Goal: Task Accomplishment & Management: Complete application form

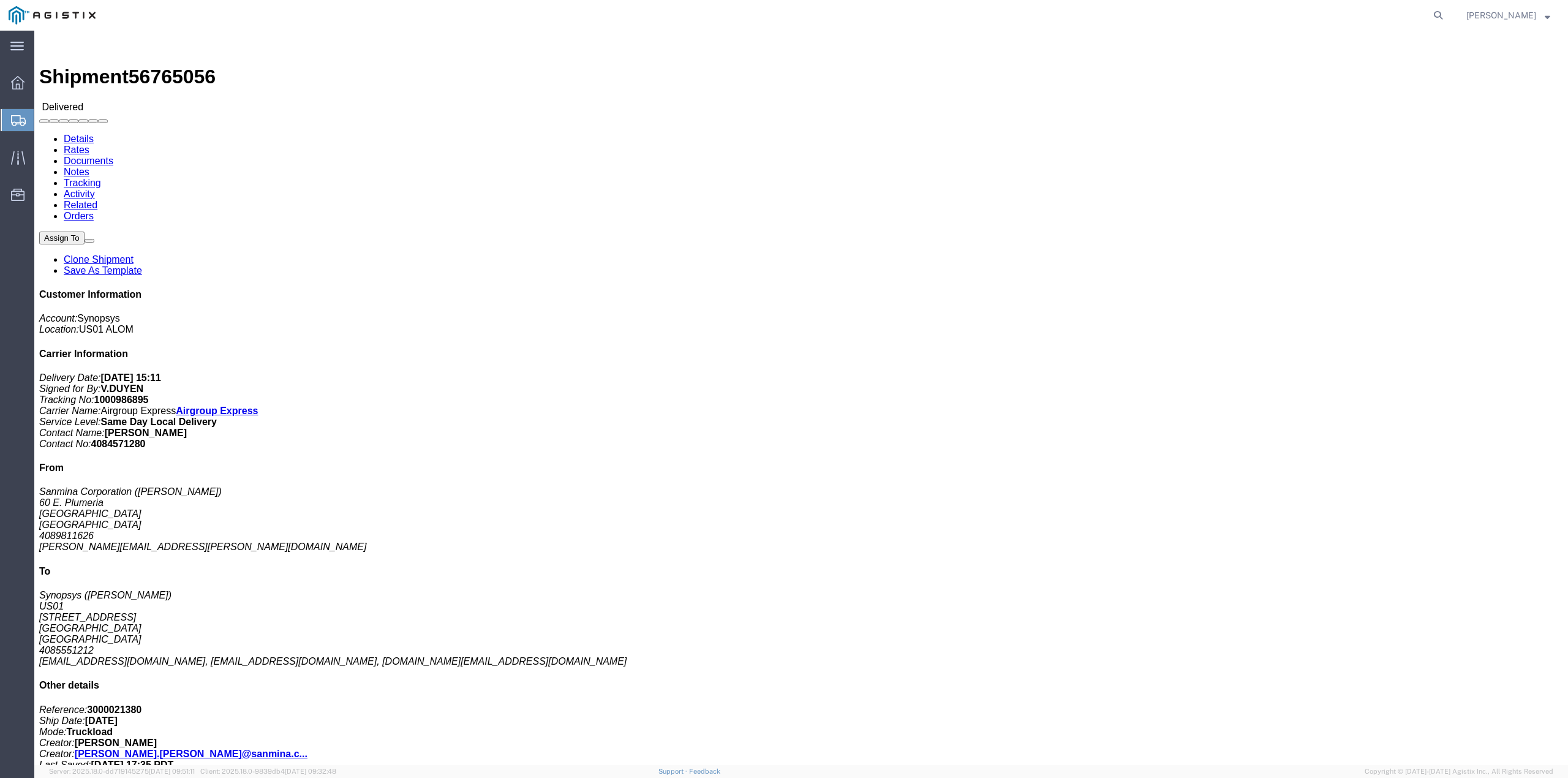
click at [0, 0] on span "Create from Template" at bounding box center [0, 0] width 0 height 0
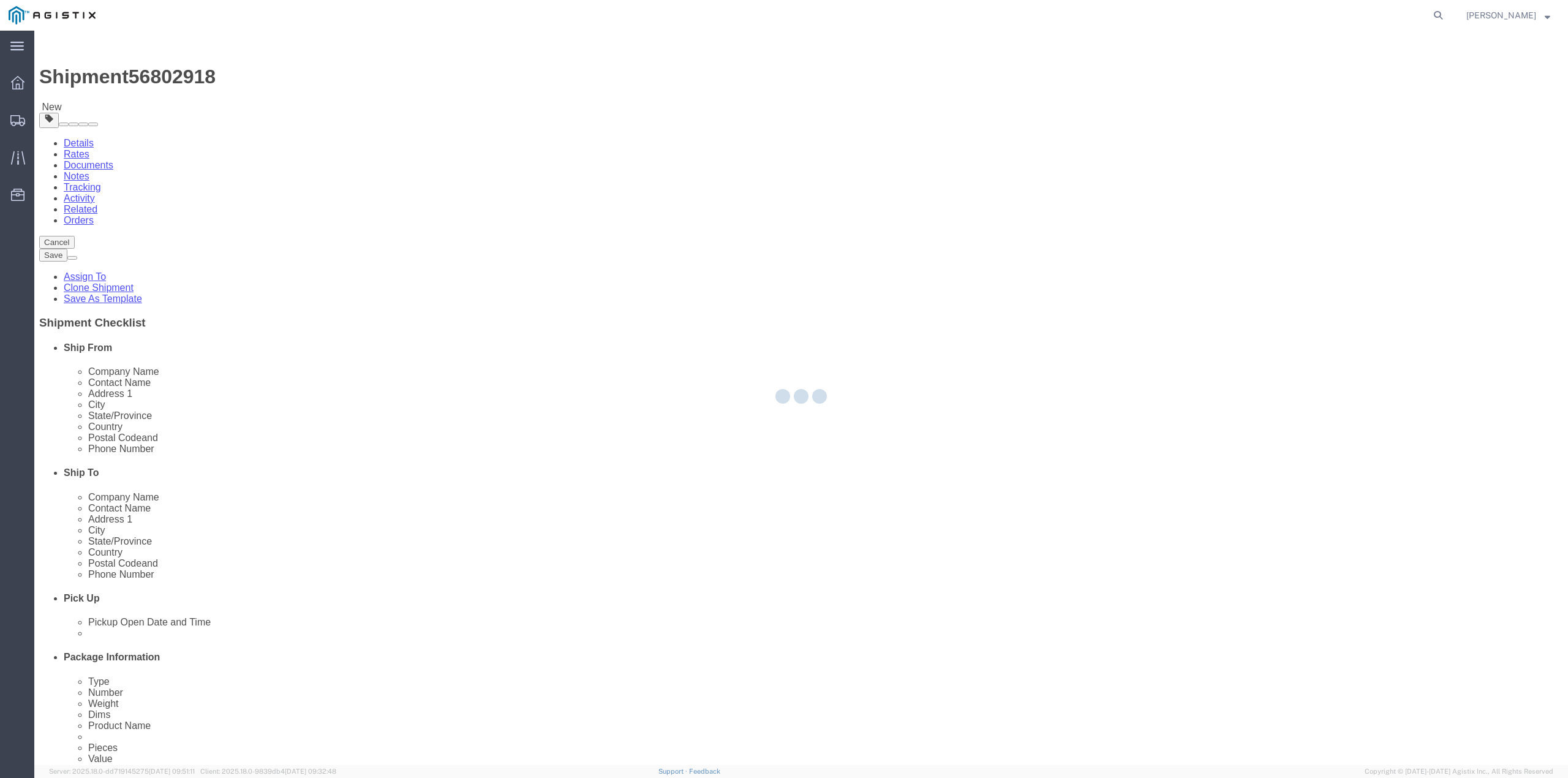
select select
select select "65511"
click at [768, 180] on div at bounding box center [801, 397] width 1533 height 735
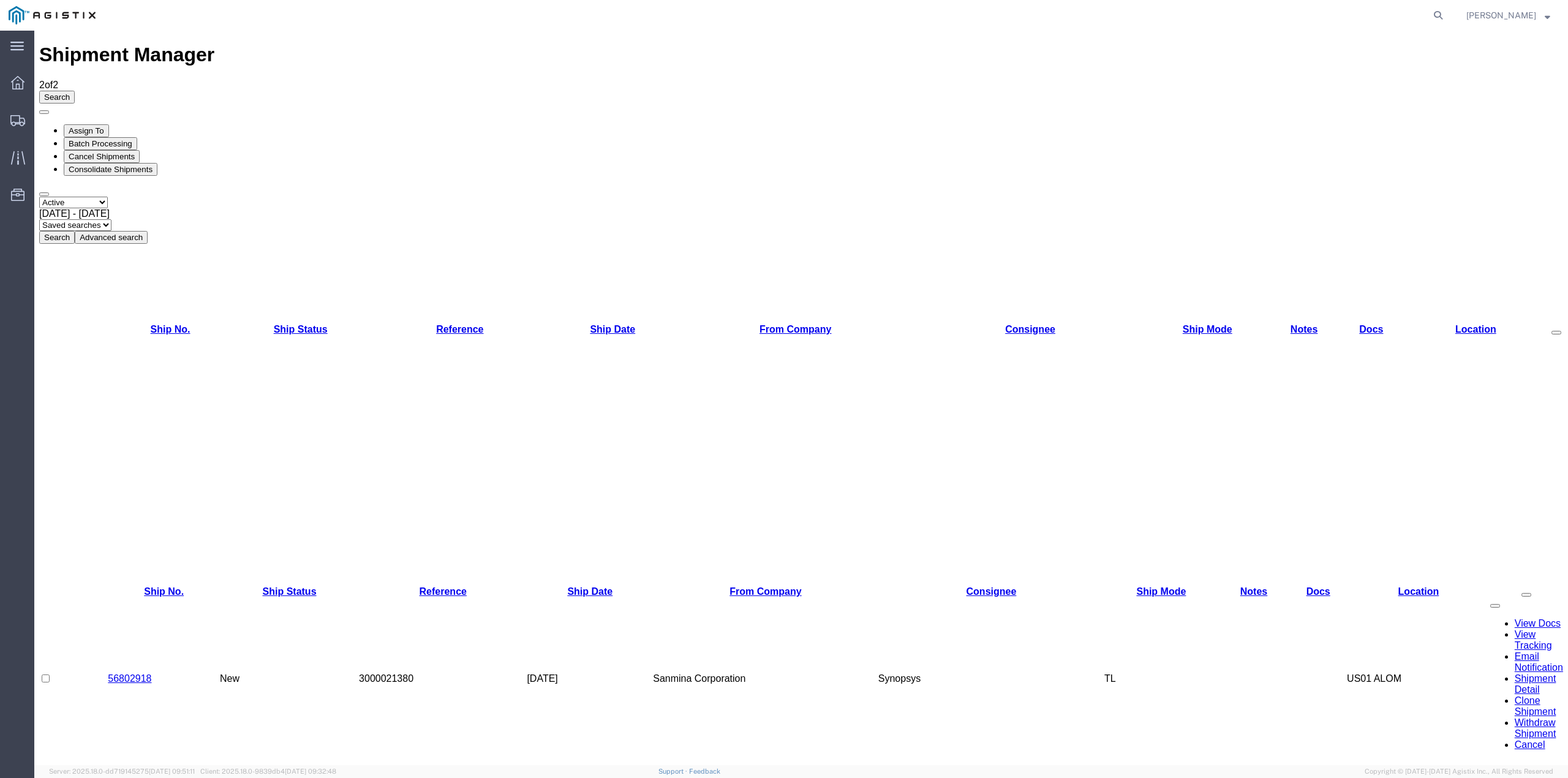
click at [134, 673] on link "56802918" at bounding box center [130, 678] width 43 height 10
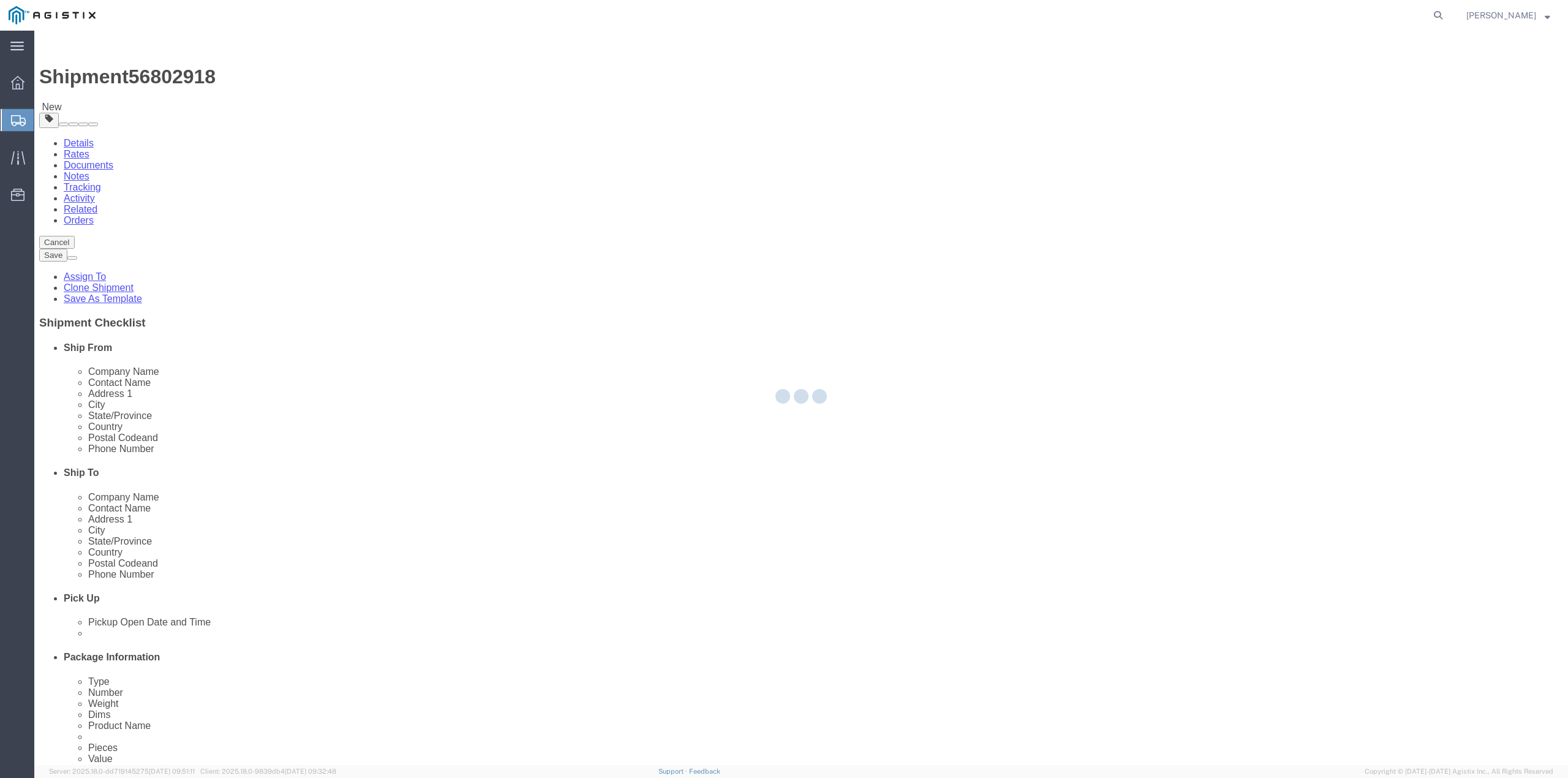
select select
select select "65511"
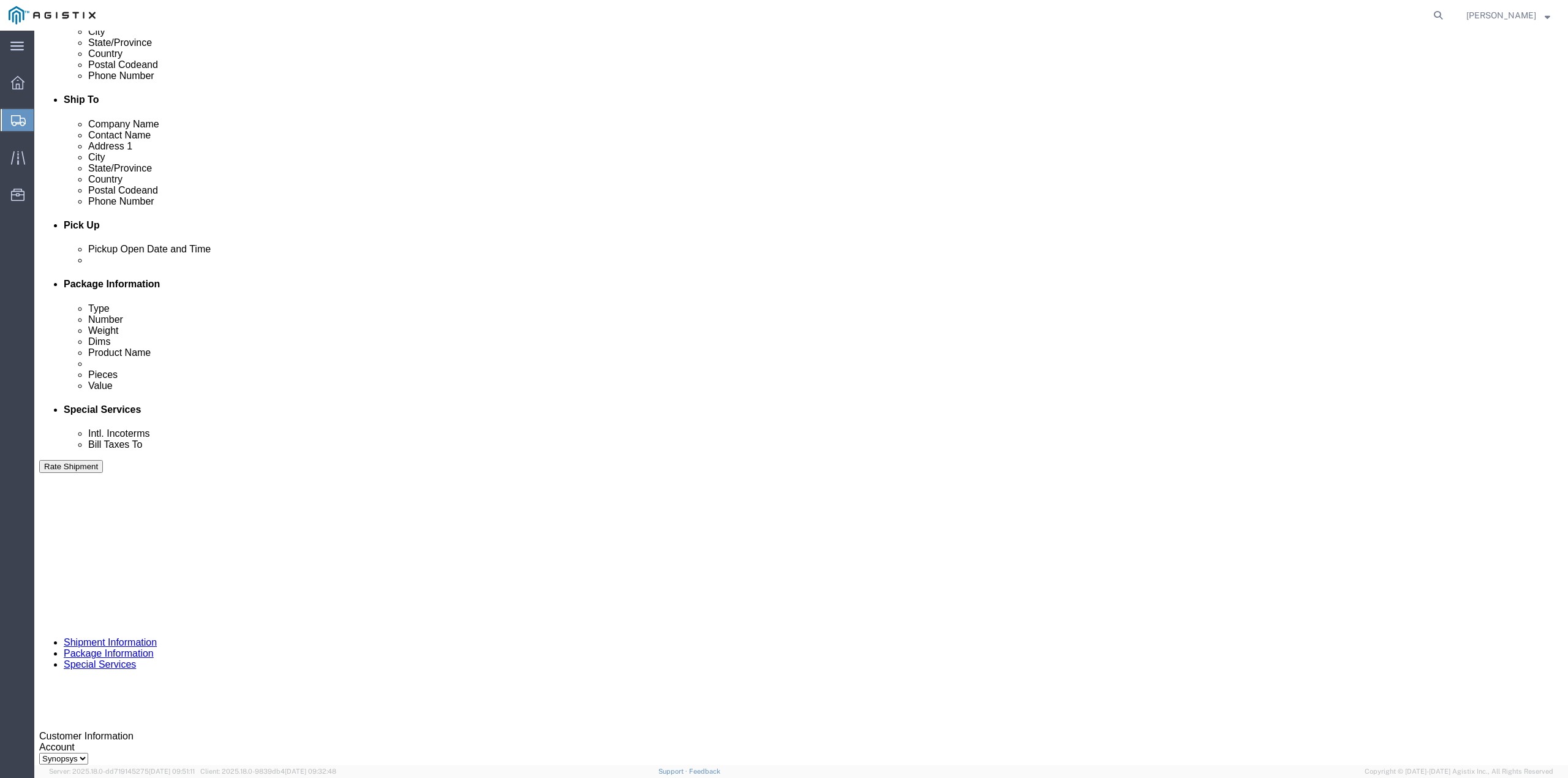
scroll to position [422, 0]
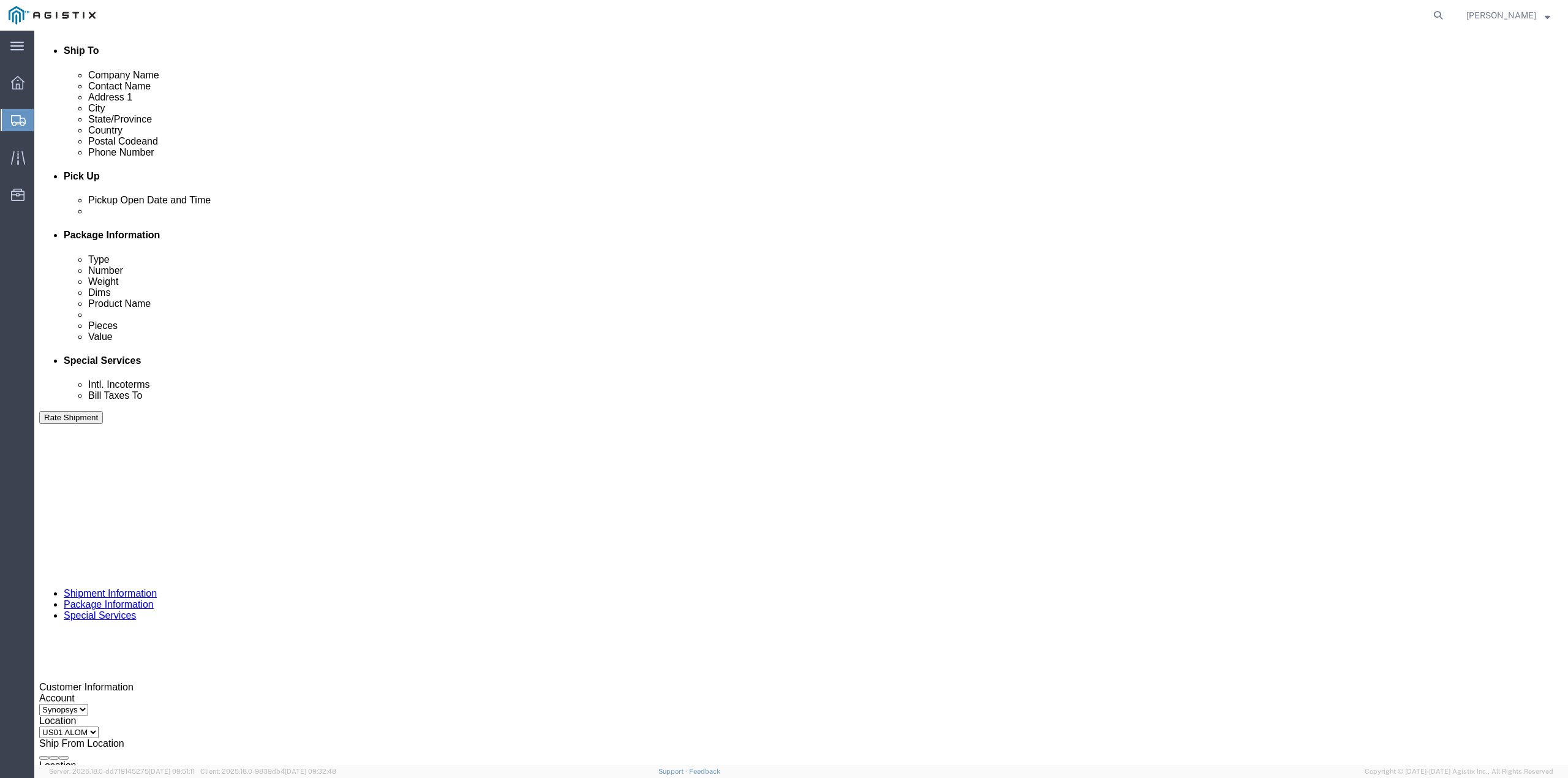
click icon "button"
drag, startPoint x: 725, startPoint y: 435, endPoint x: 642, endPoint y: 435, distance: 83.0
click input "C057991"
paste input "65328"
type input "C065328"
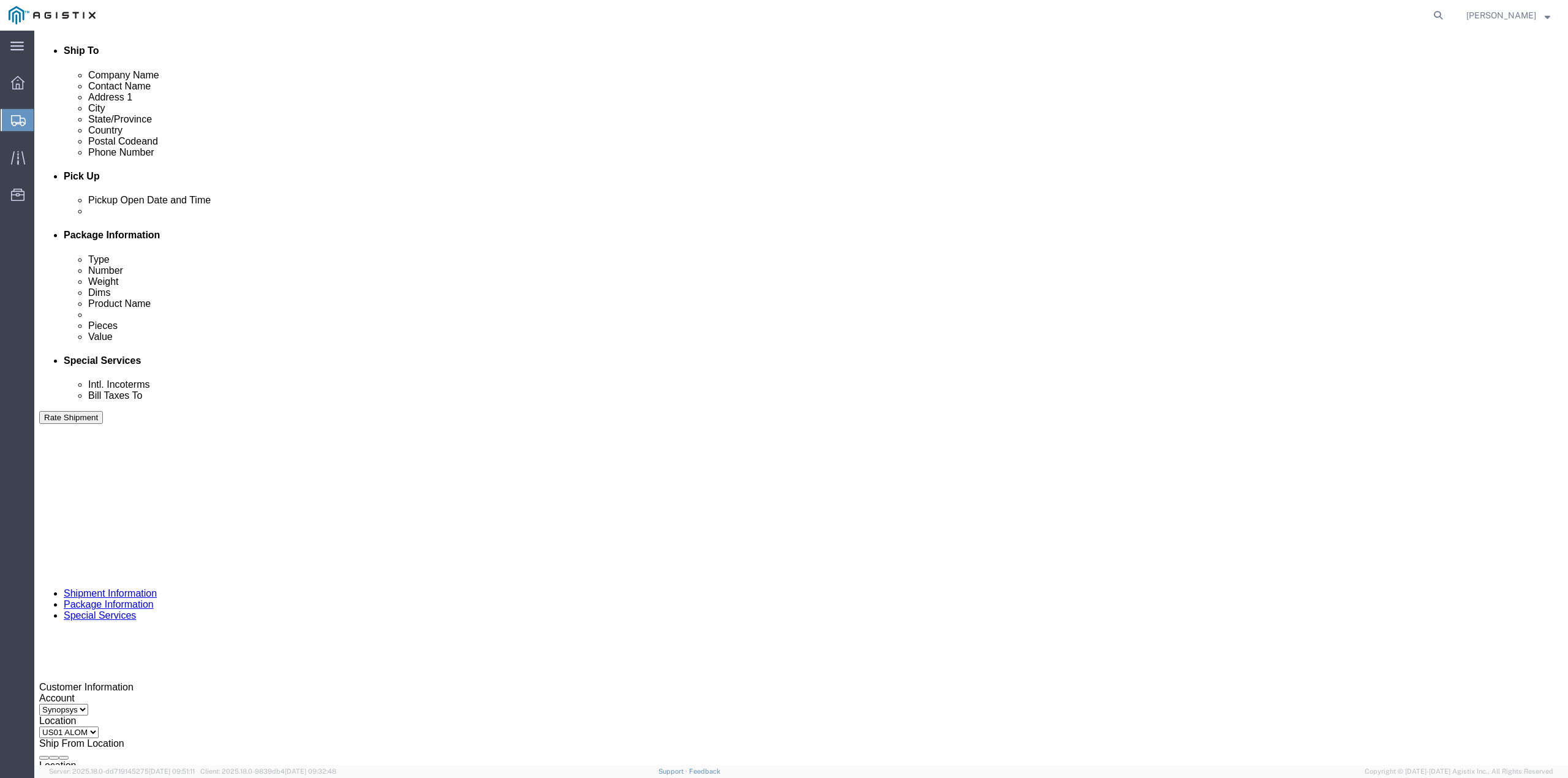
click div "Select Account Type Activity ID Airline Appointment Number ASN Batch Request # …"
click div "Sep 11 2025 8:15 PM"
click input "8:15 PM"
click input "11:00 PM"
type input "11:00 am"
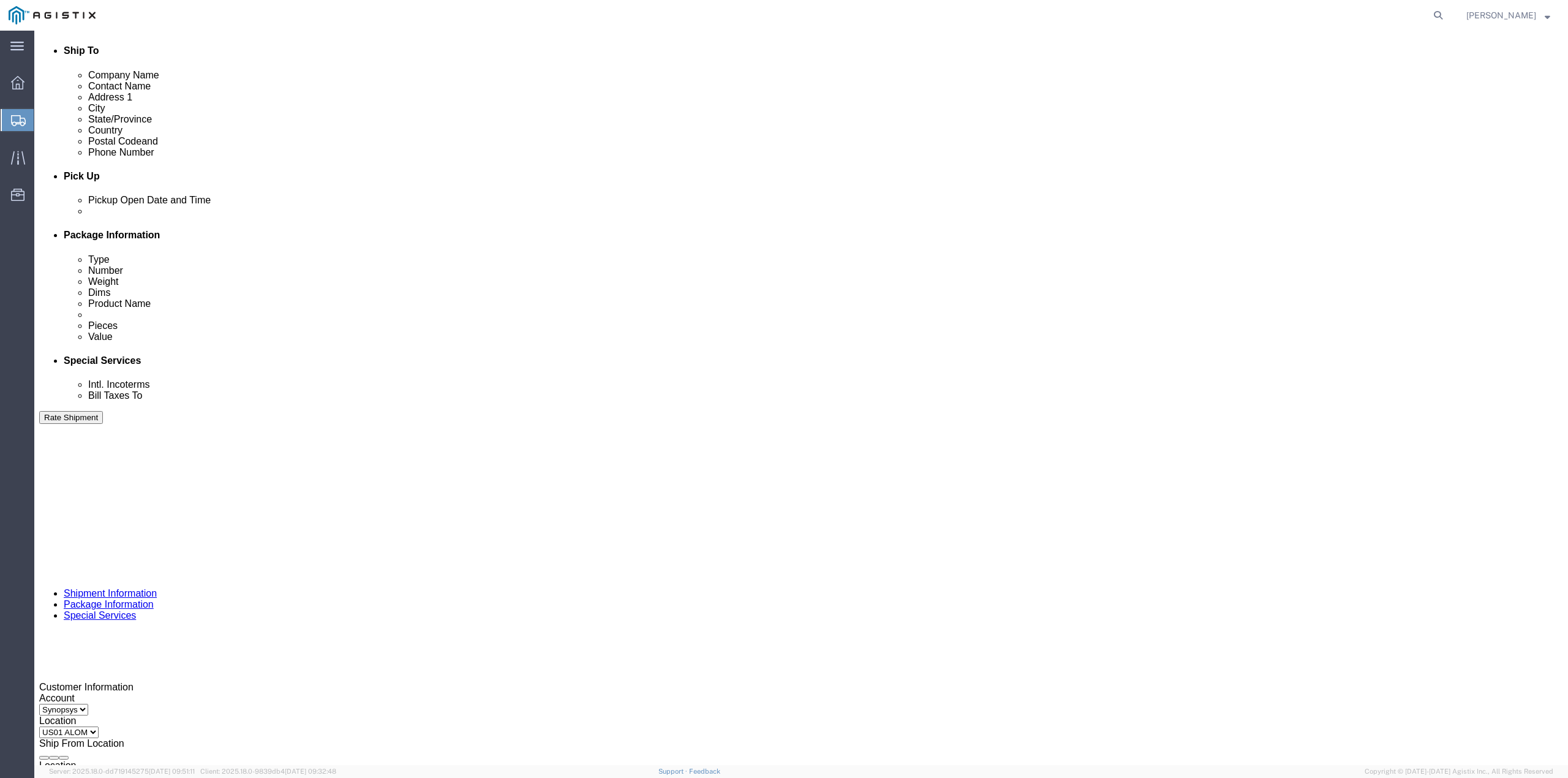
click button "Apply"
click div "Sep 12 2025 12:00 PM"
click input "11:30 PM"
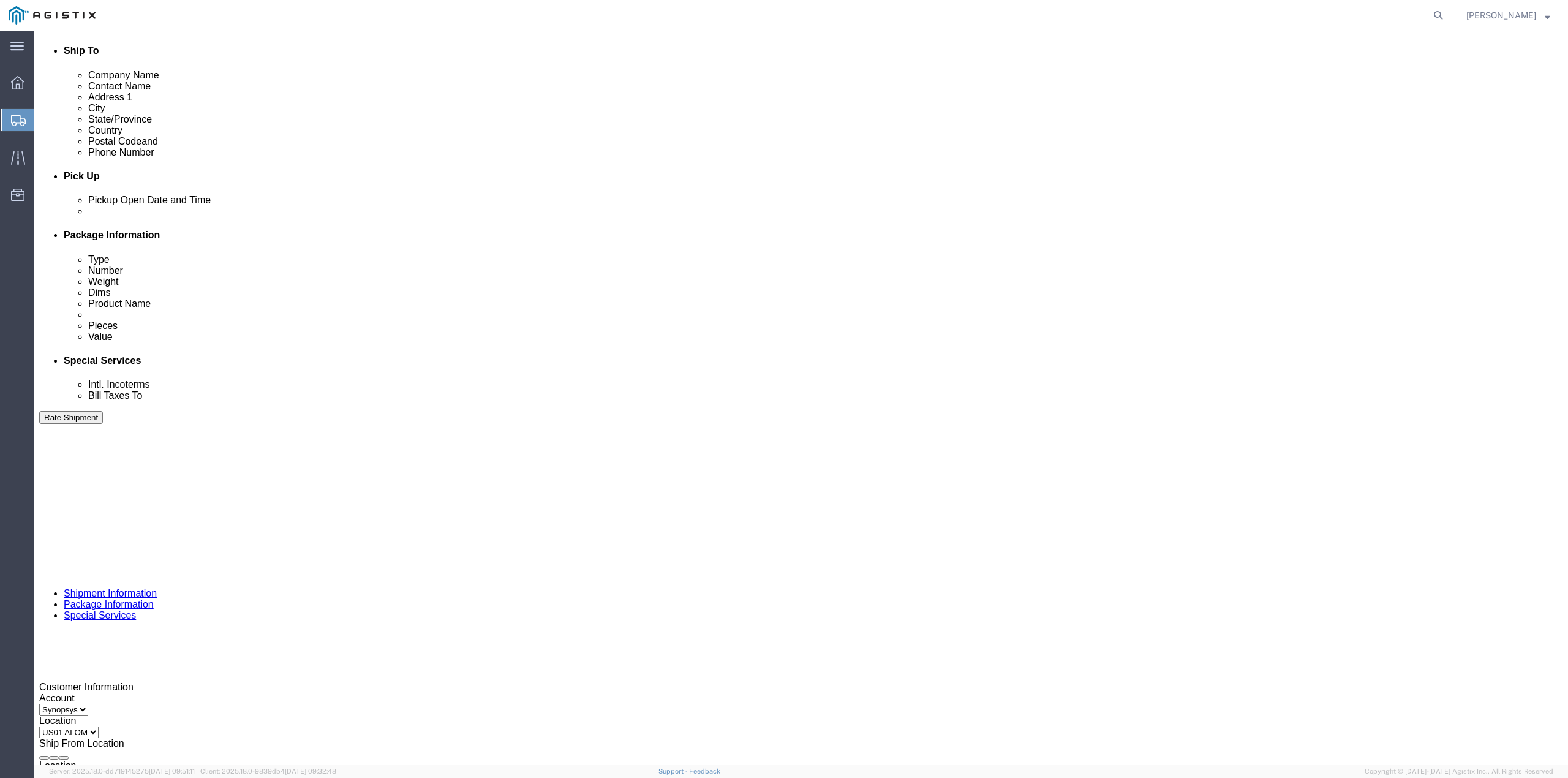
type input "11:30 am"
click button "Apply"
click icon
click div
click button "Apply"
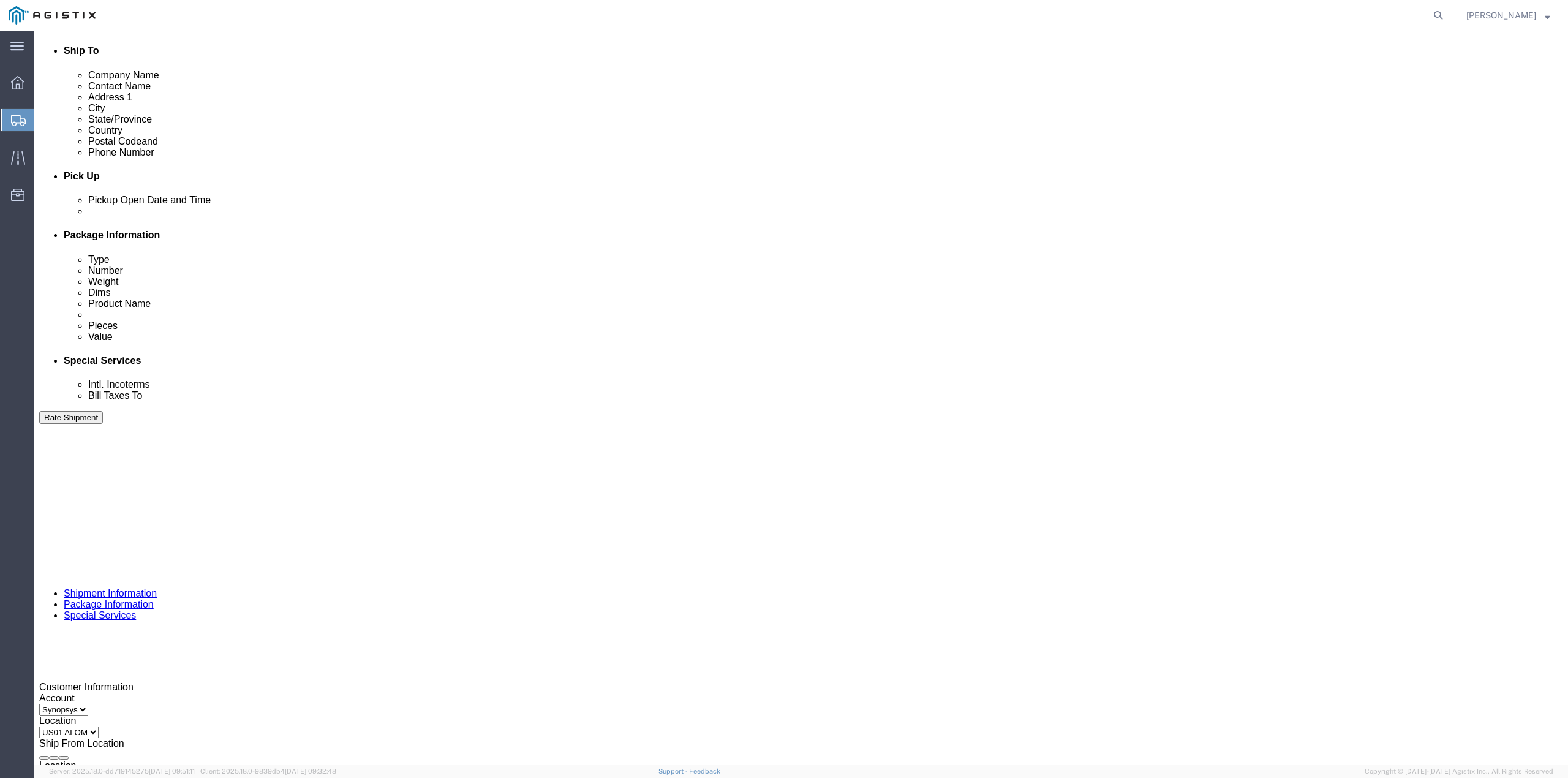
click div "Deliver Close Date Deliver Close Time Deliver Close Date and Time"
click icon
click div
type input "3:30 PM"
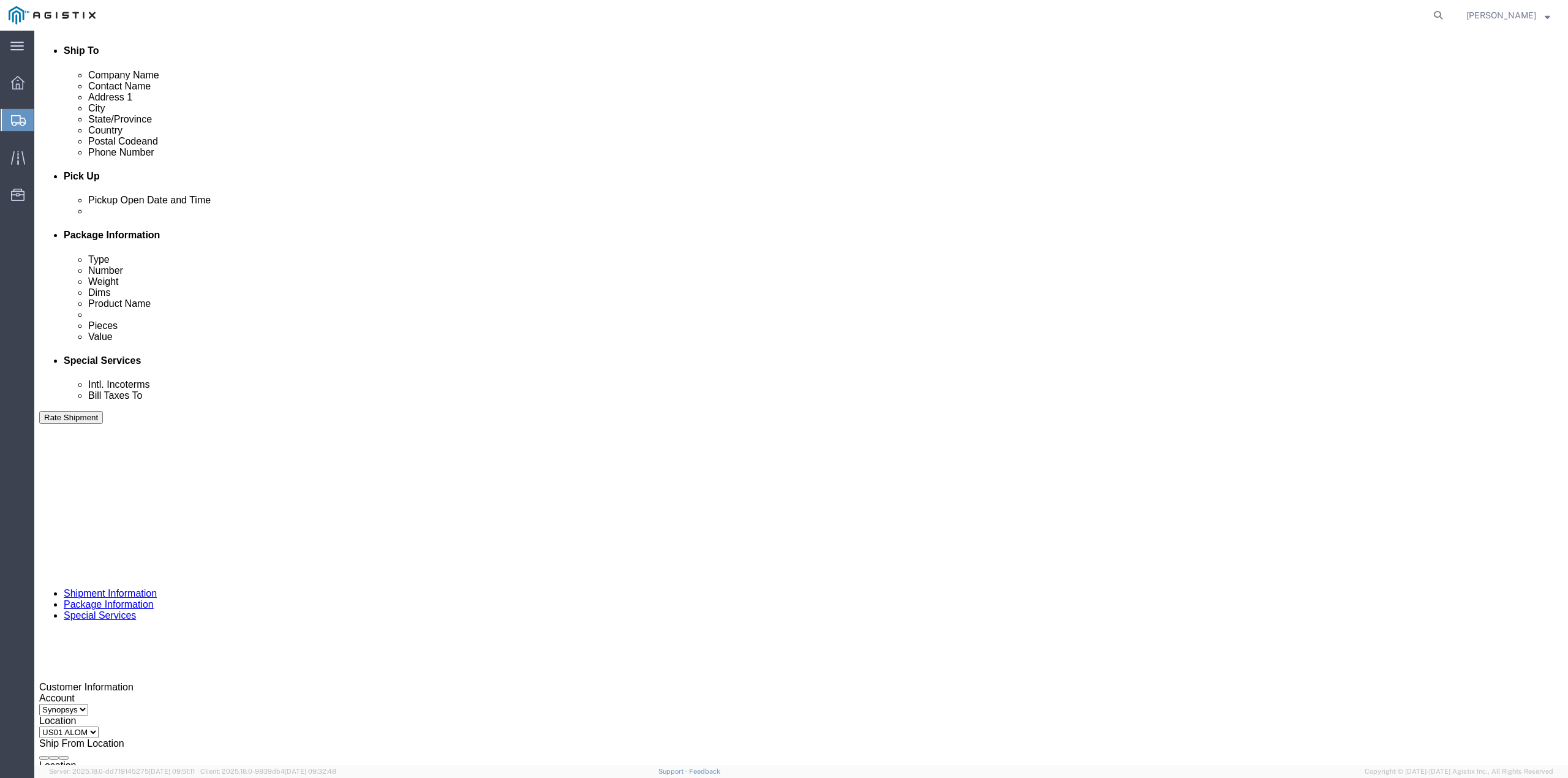
click button "Apply"
click button "Continue"
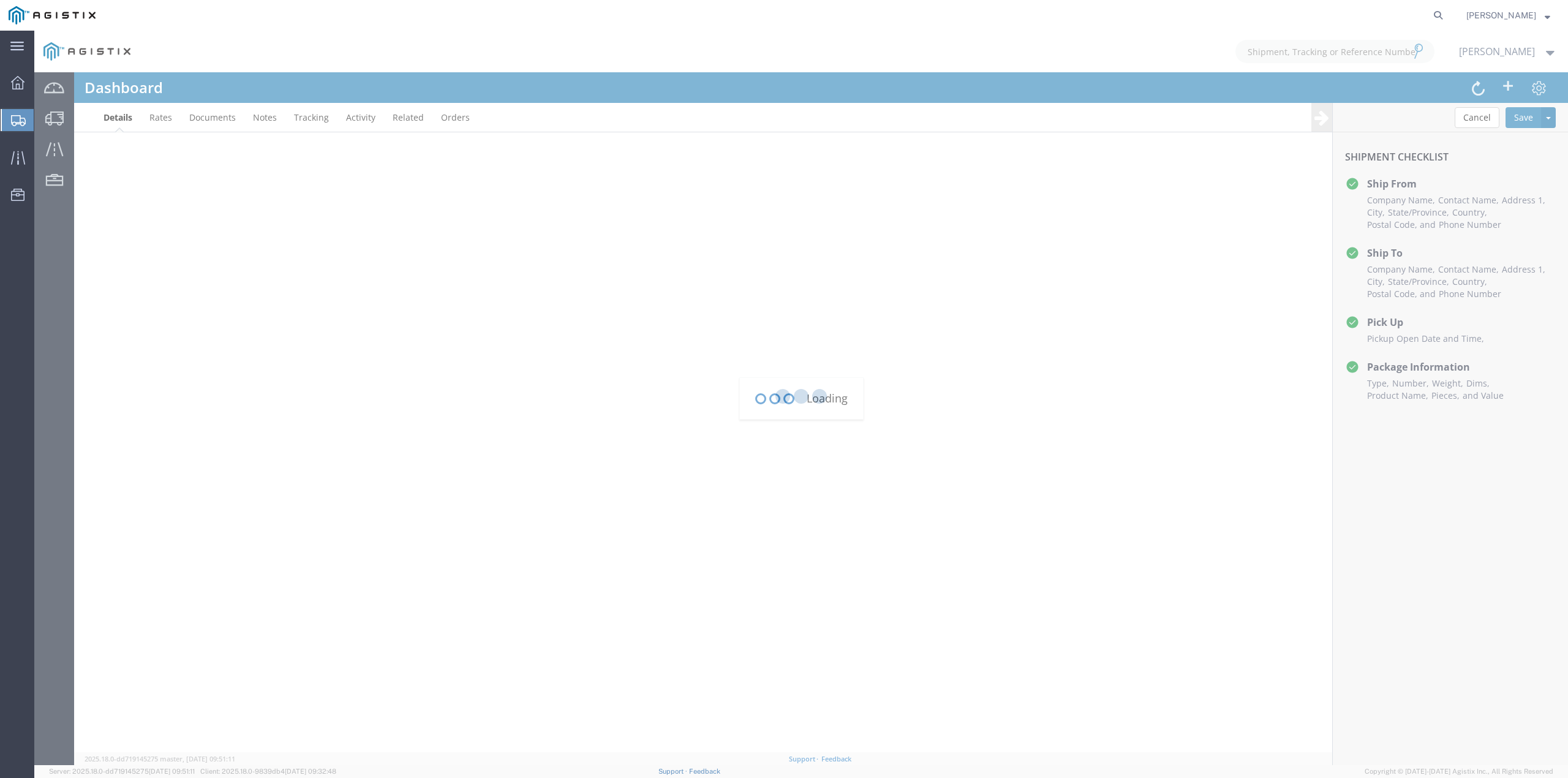
scroll to position [45, 0]
